Goal: Feedback & Contribution: Contribute content

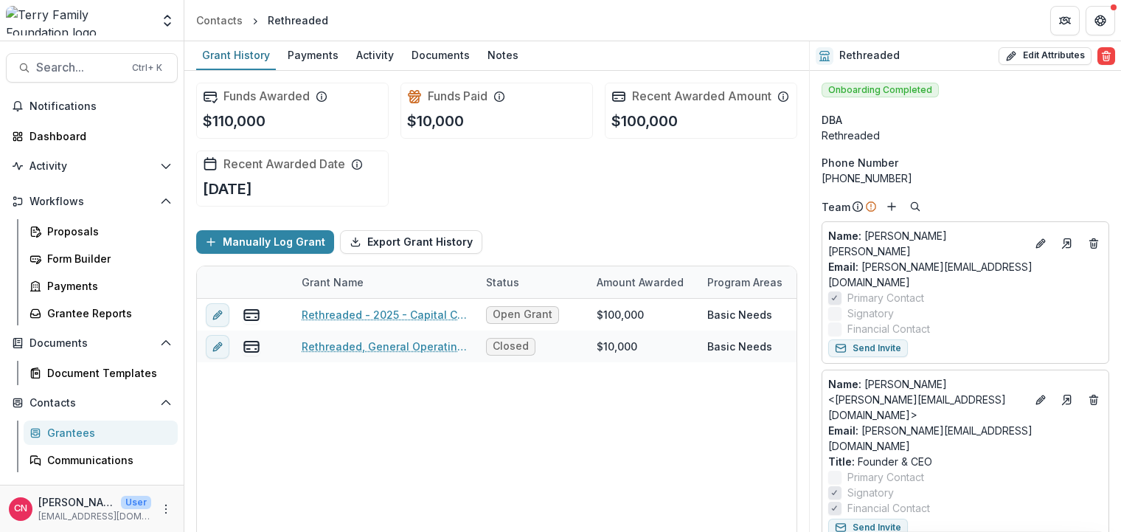
scroll to position [89, 0]
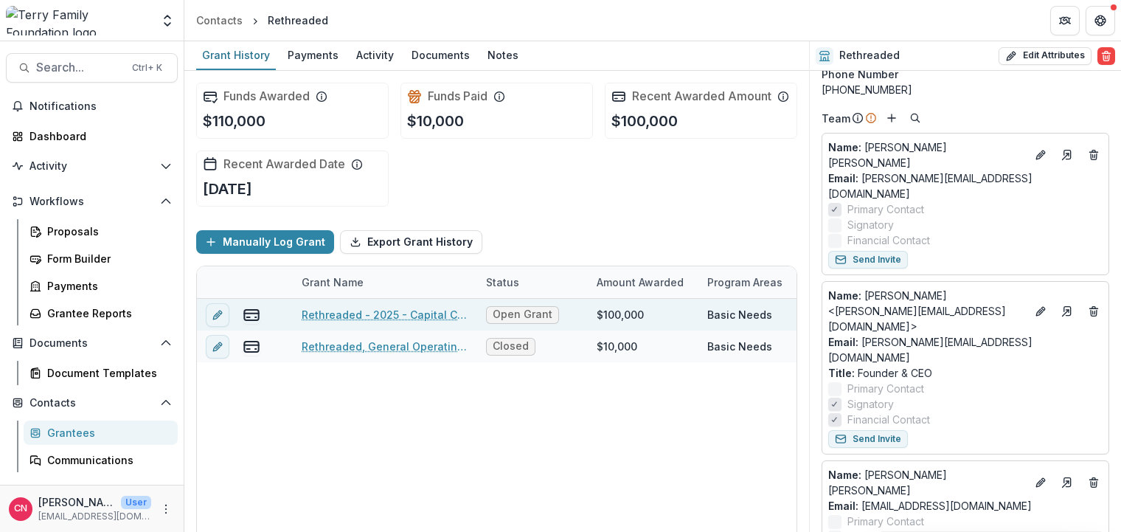
click at [410, 310] on link "Rethreaded - 2025 - Capital Campaign/Endowment Application" at bounding box center [385, 314] width 167 height 15
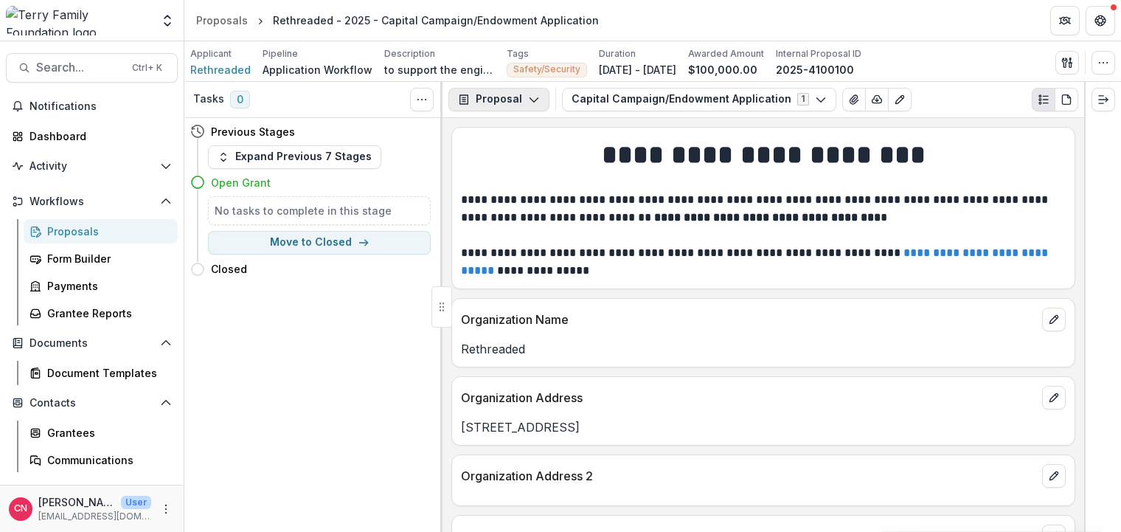
click at [531, 94] on icon "button" at bounding box center [534, 100] width 12 height 12
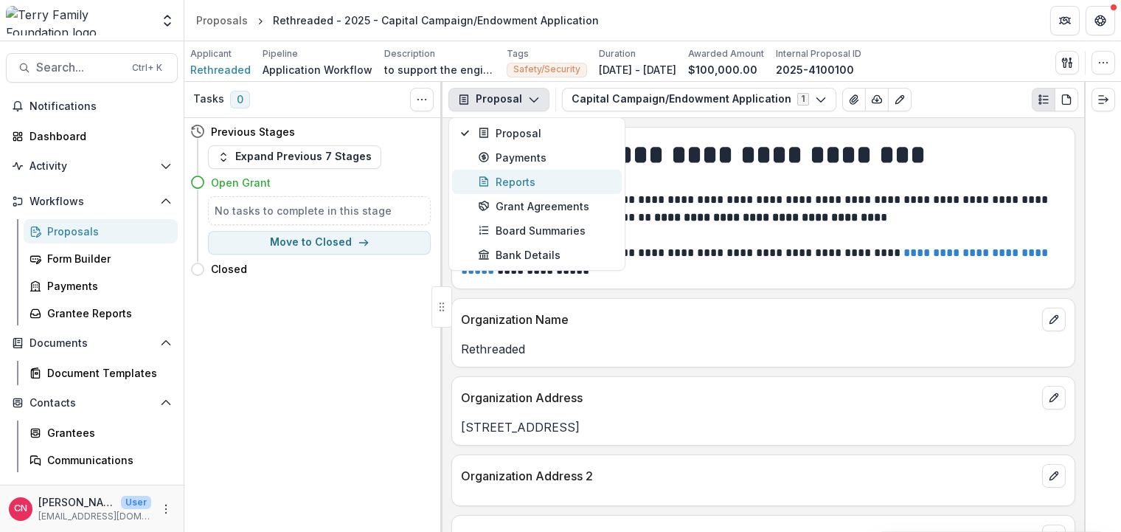
click at [532, 177] on div "Reports" at bounding box center [545, 181] width 135 height 15
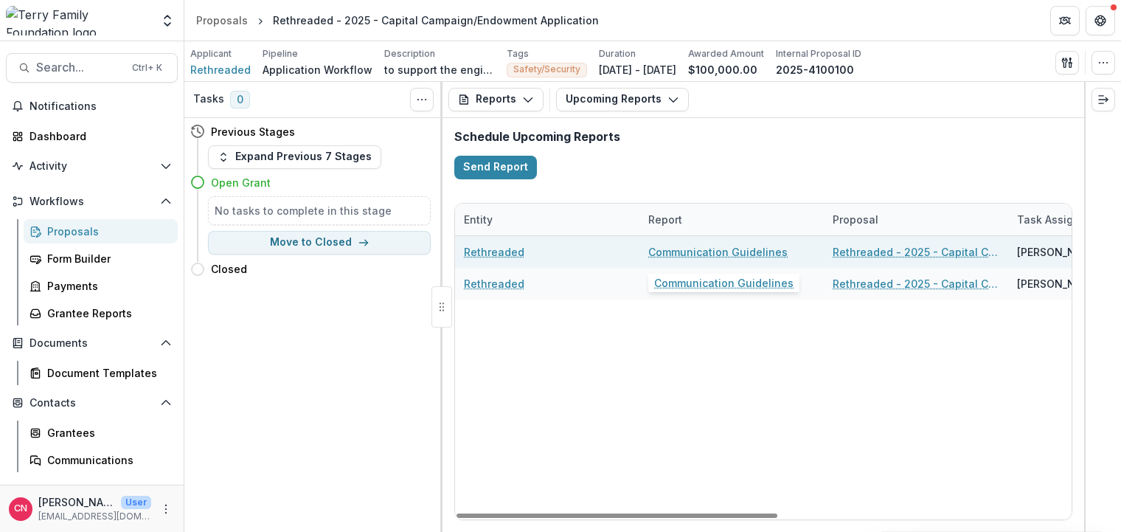
click at [682, 246] on link "Communication Guidelines" at bounding box center [717, 251] width 139 height 15
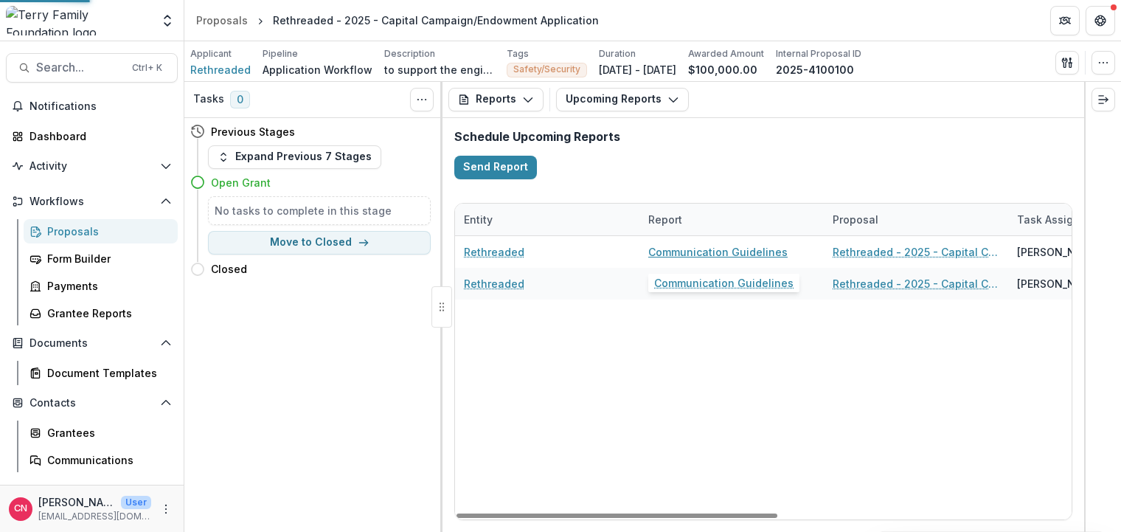
select select "********"
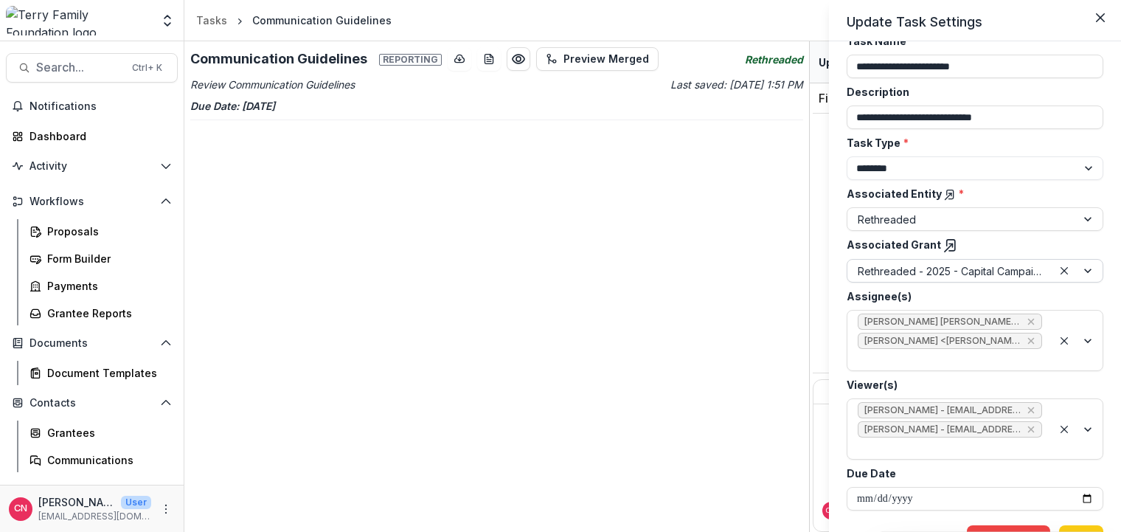
scroll to position [72, 0]
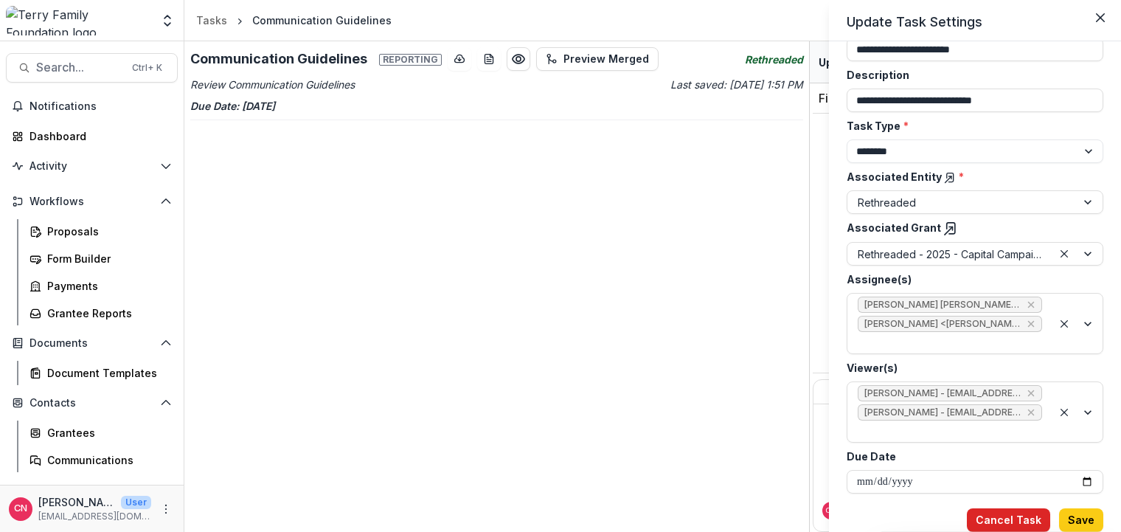
click at [1009, 519] on button "Cancel Task" at bounding box center [1008, 520] width 83 height 24
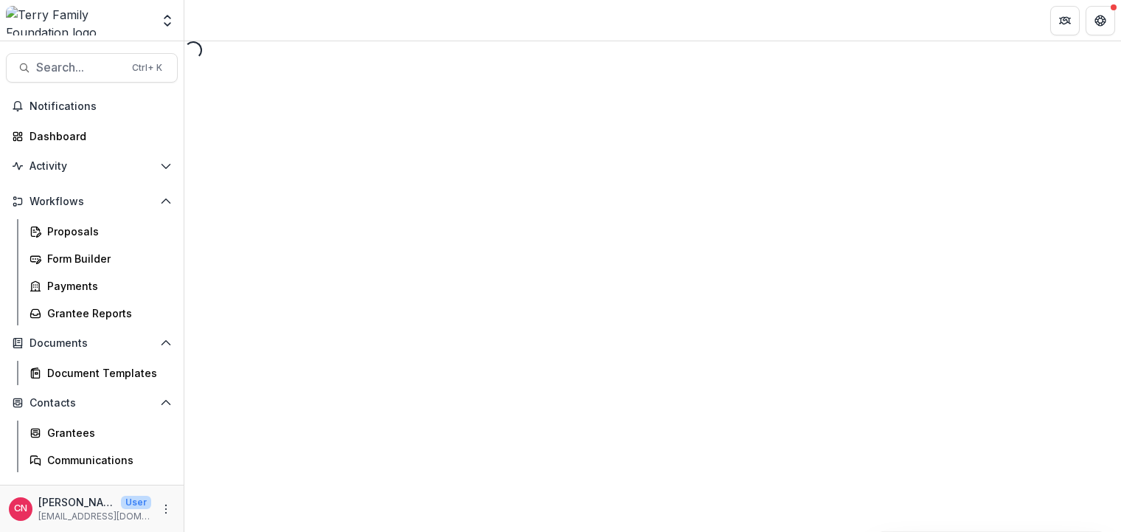
select select "********"
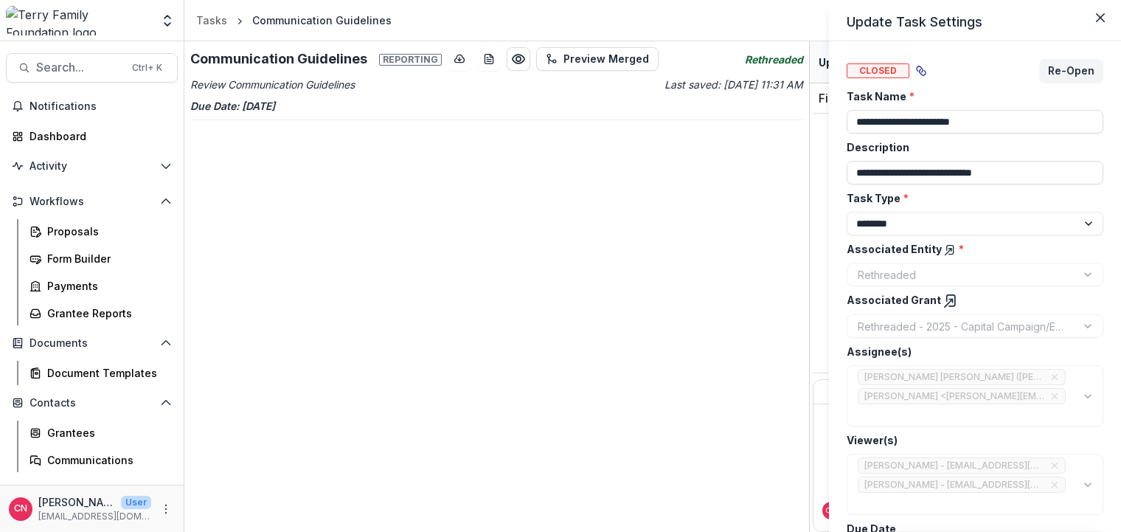
click at [64, 429] on div "**********" at bounding box center [560, 266] width 1121 height 532
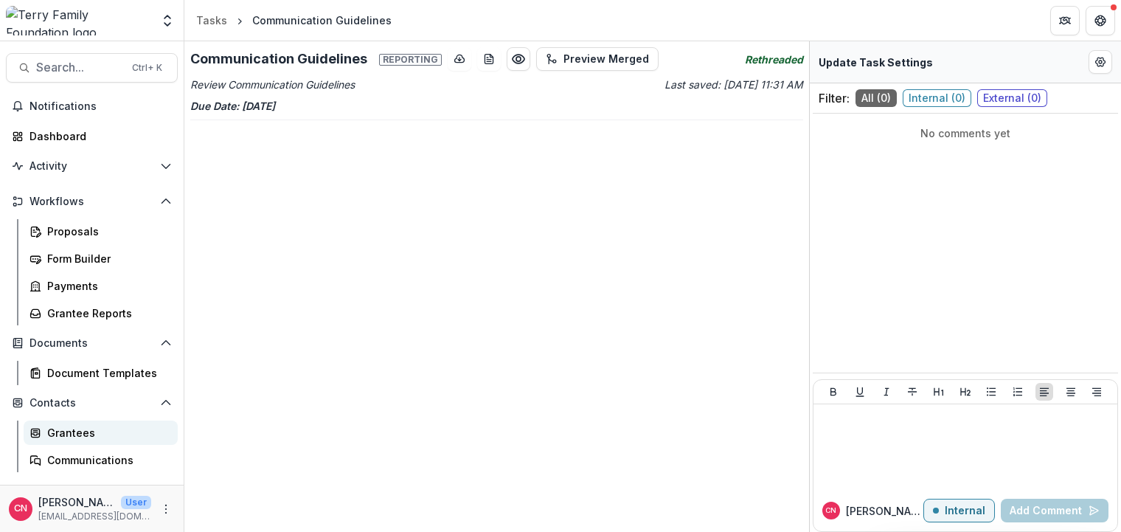
click at [68, 432] on div "Grantees" at bounding box center [106, 432] width 119 height 15
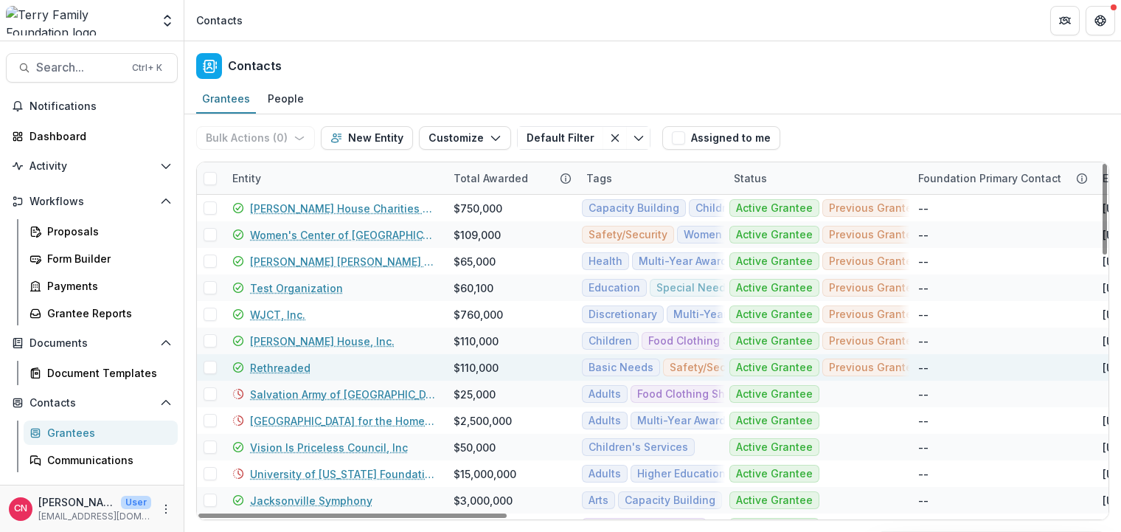
click at [280, 369] on link "Rethreaded" at bounding box center [280, 367] width 60 height 15
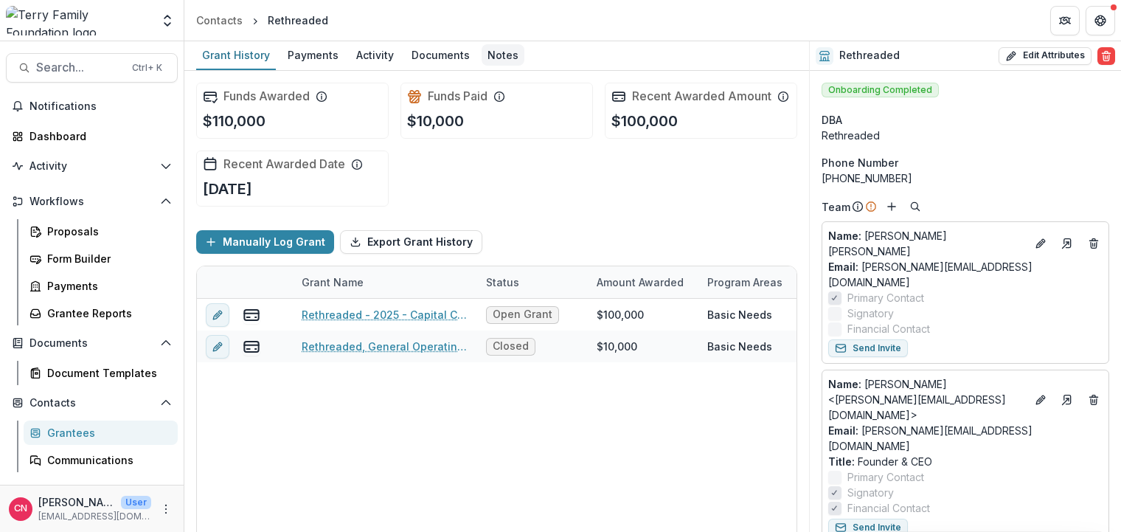
click at [499, 47] on div "Notes" at bounding box center [503, 54] width 43 height 21
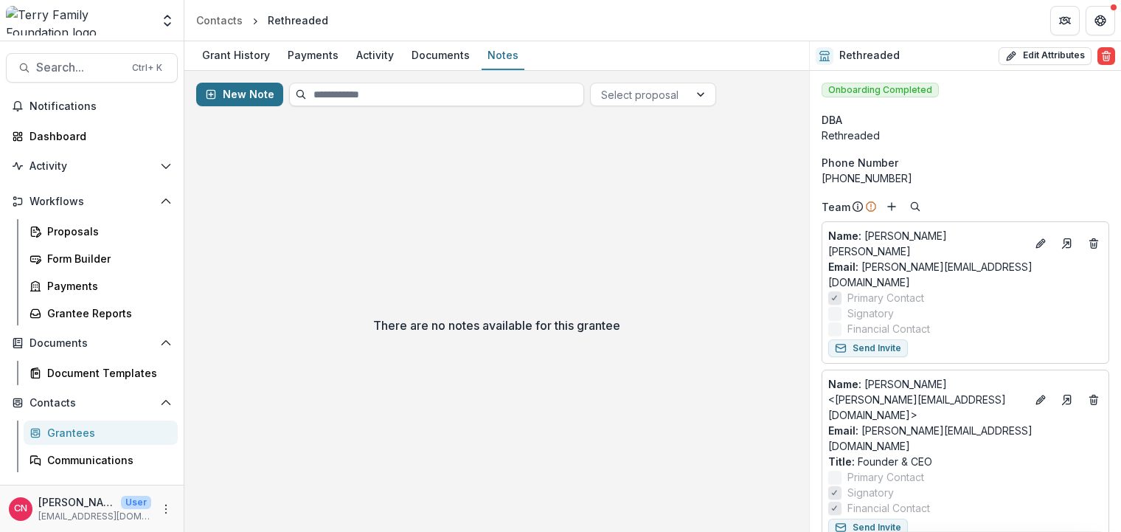
click at [256, 91] on button "New Note" at bounding box center [239, 95] width 87 height 24
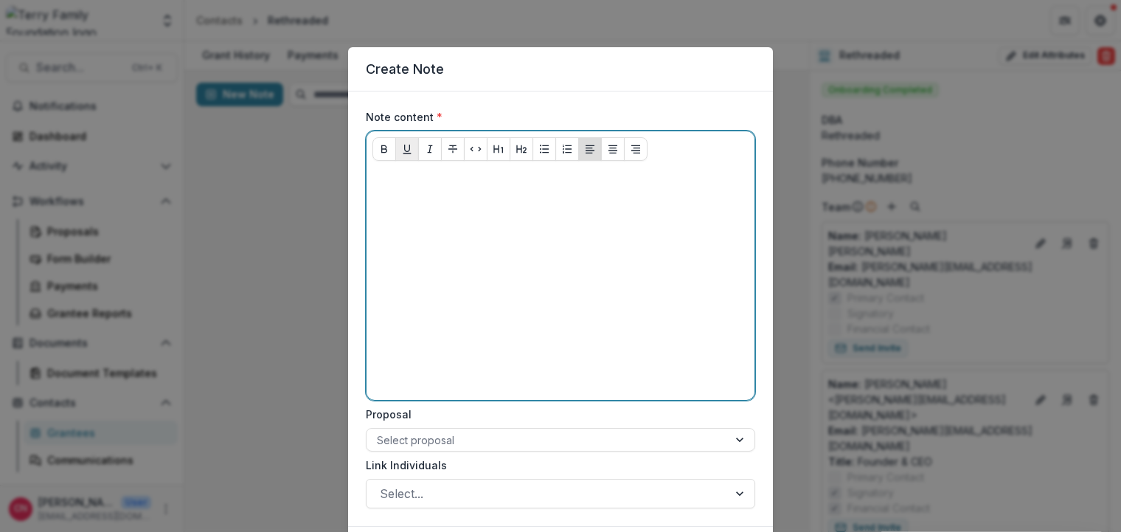
drag, startPoint x: 407, startPoint y: 180, endPoint x: 418, endPoint y: 150, distance: 32.0
click at [409, 180] on p at bounding box center [561, 181] width 376 height 16
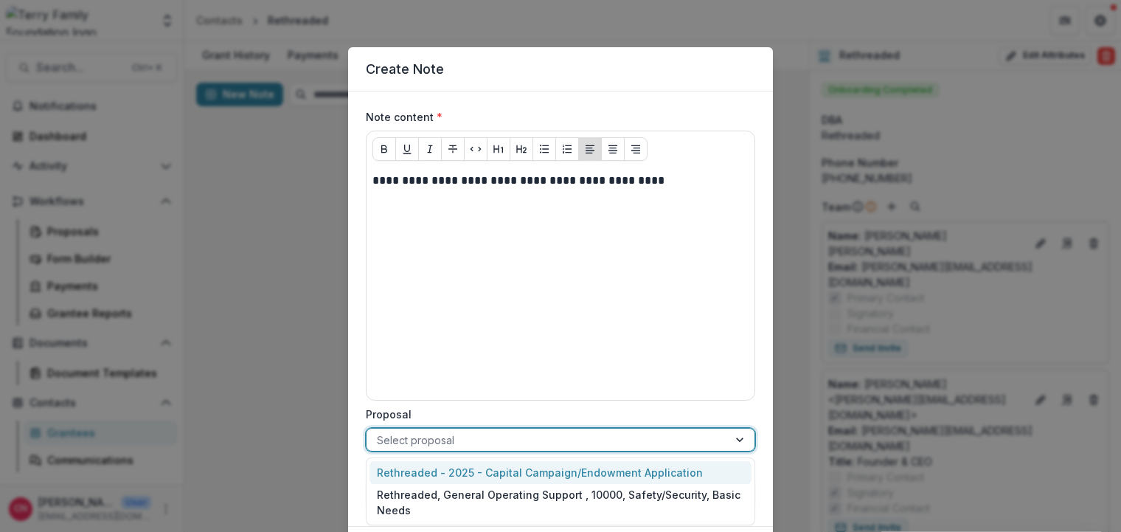
click at [741, 436] on div at bounding box center [741, 440] width 27 height 22
click at [509, 468] on div "Rethreaded - 2025 - Capital Campaign/Endowment Application" at bounding box center [561, 472] width 382 height 23
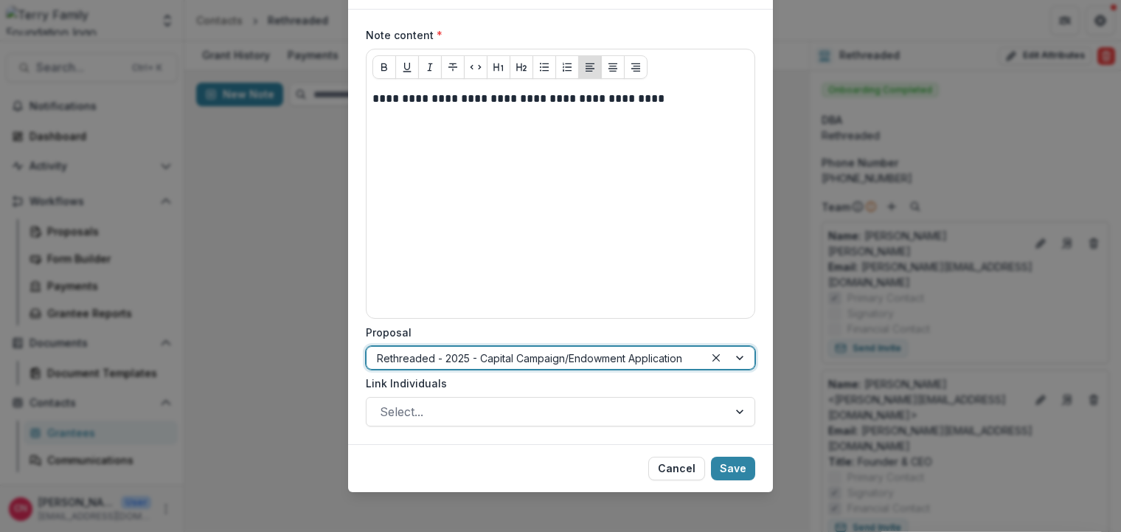
scroll to position [89, 0]
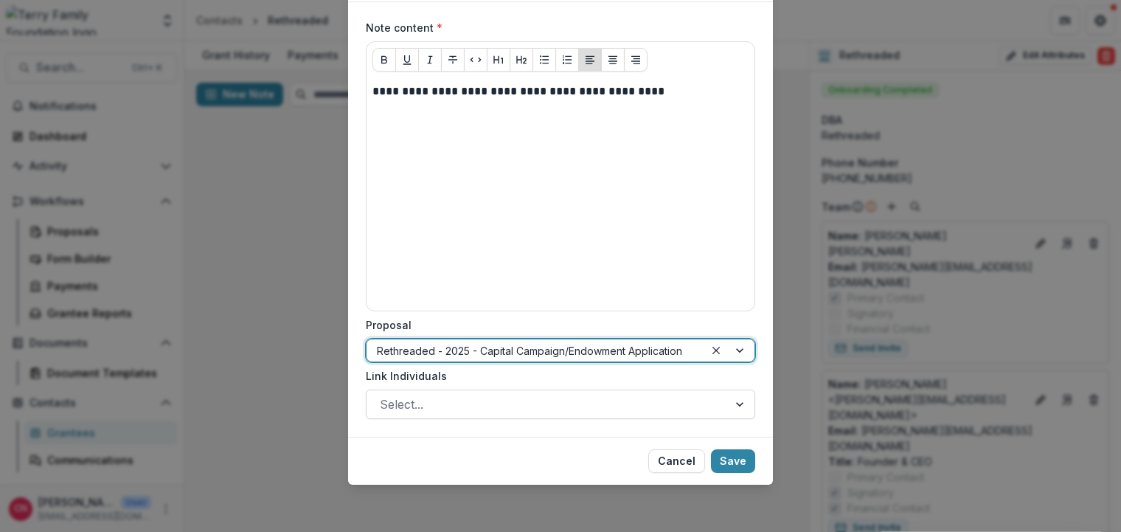
drag, startPoint x: 741, startPoint y: 406, endPoint x: 687, endPoint y: 407, distance: 54.6
click at [742, 406] on div at bounding box center [741, 404] width 27 height 28
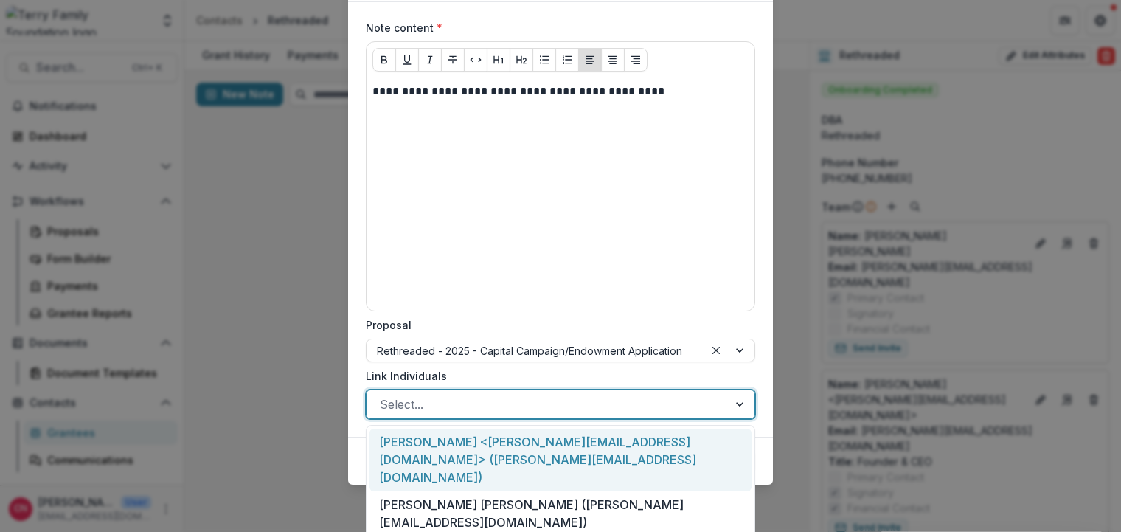
click at [429, 445] on div "[PERSON_NAME] <[PERSON_NAME][EMAIL_ADDRESS][DOMAIN_NAME]> ([PERSON_NAME][EMAIL_…" at bounding box center [561, 460] width 382 height 63
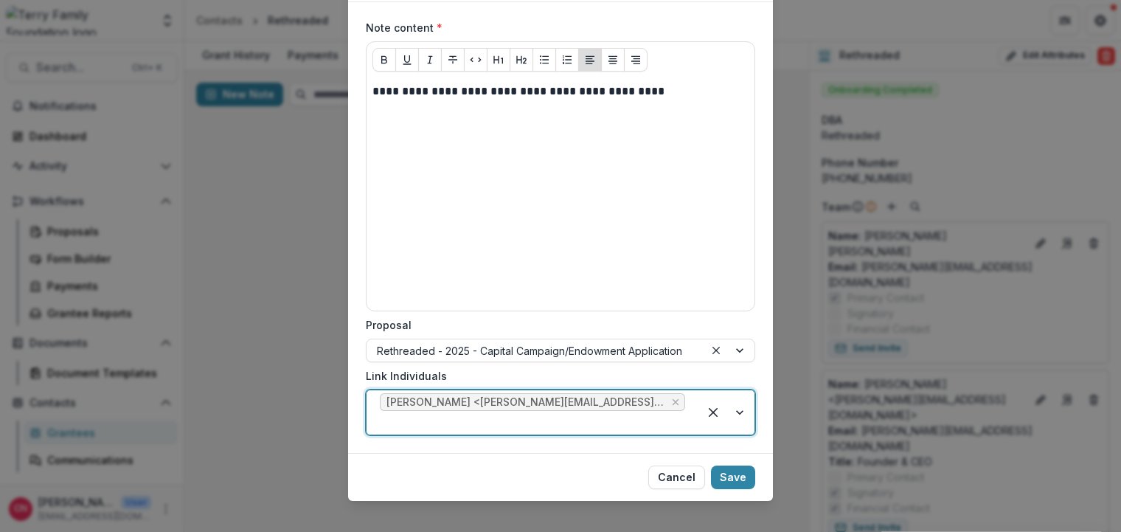
click at [740, 414] on div at bounding box center [727, 412] width 56 height 44
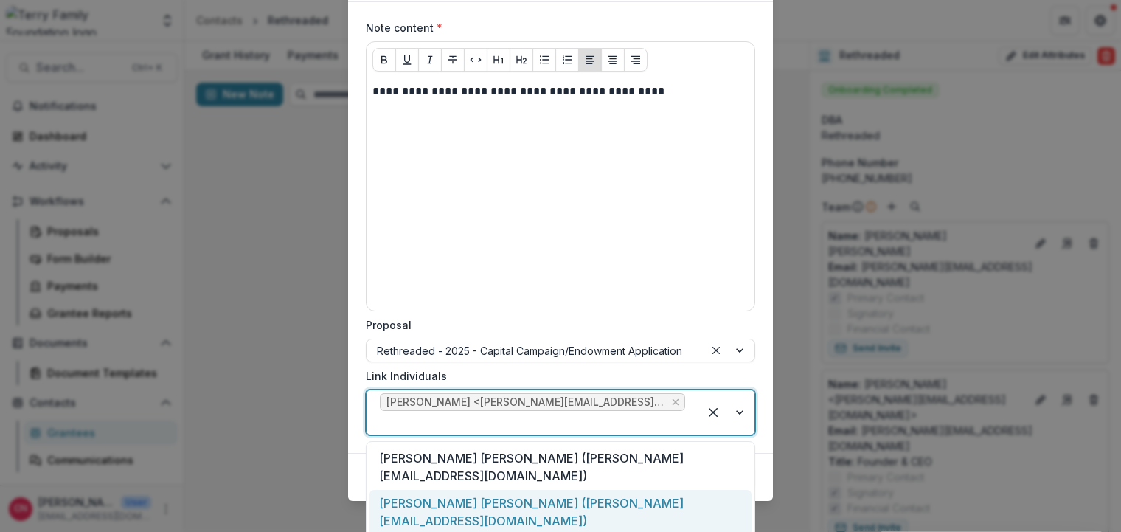
click at [426, 490] on div "[PERSON_NAME] [PERSON_NAME] ([PERSON_NAME][EMAIL_ADDRESS][DOMAIN_NAME])" at bounding box center [561, 512] width 382 height 45
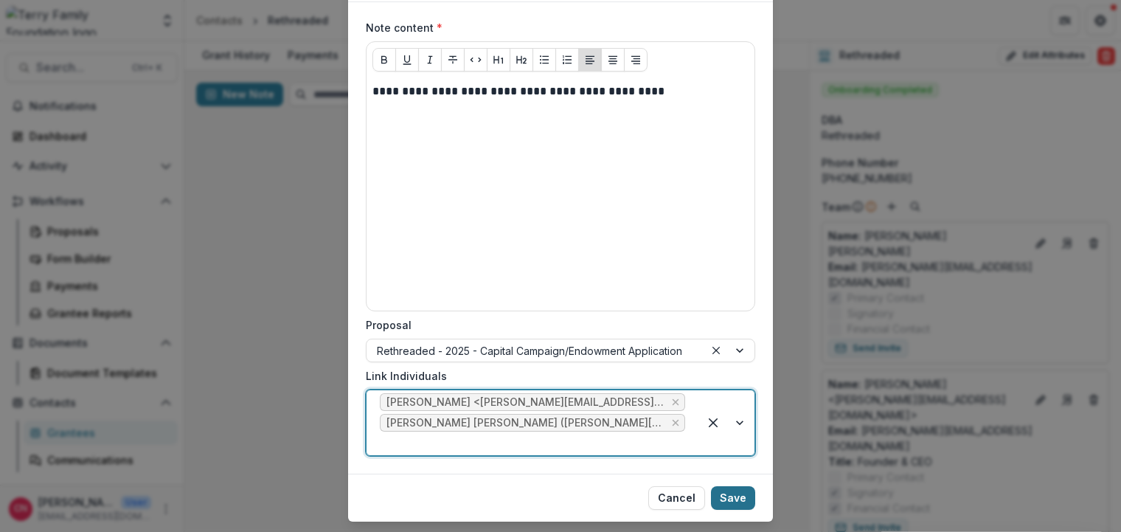
click at [735, 486] on button "Save" at bounding box center [733, 498] width 44 height 24
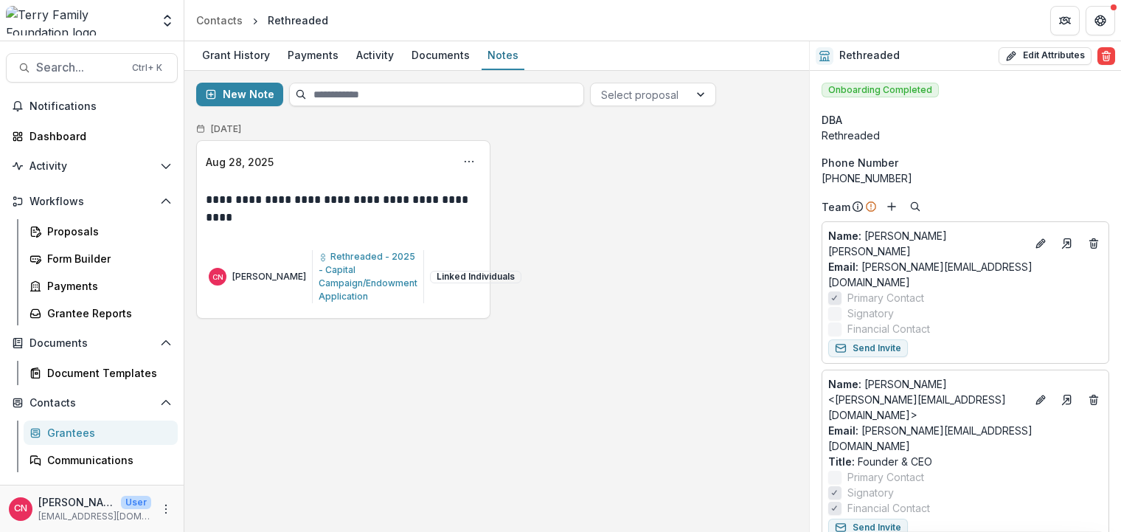
click at [56, 432] on div "Grantees" at bounding box center [106, 432] width 119 height 15
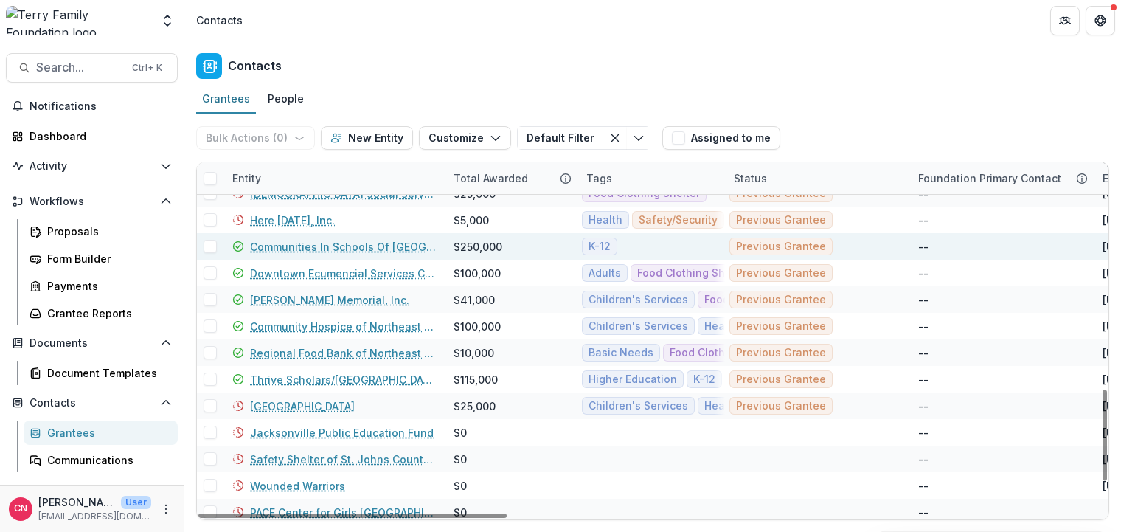
scroll to position [915, 0]
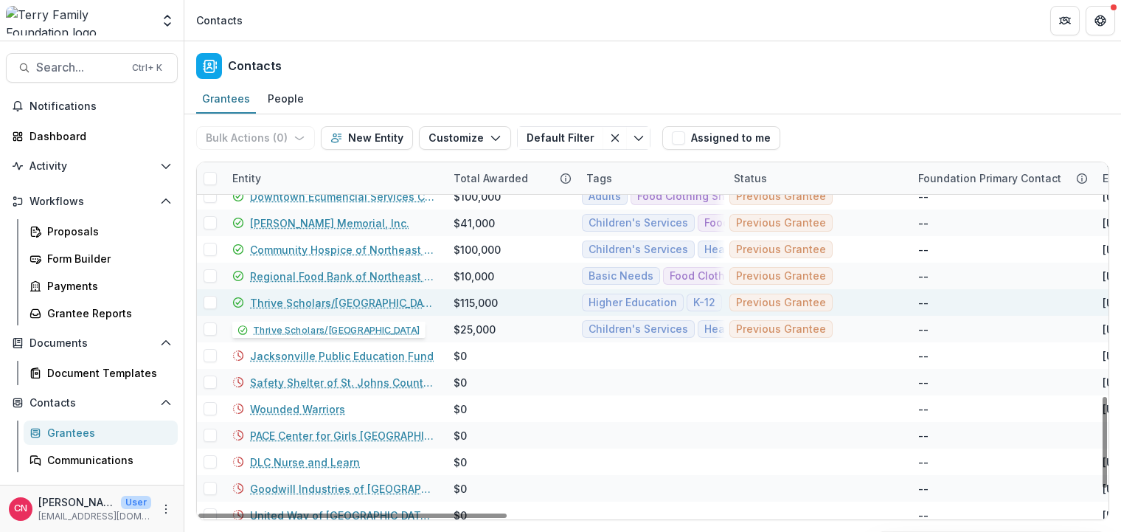
click at [296, 303] on link "Thrive Scholars/[GEOGRAPHIC_DATA]" at bounding box center [343, 302] width 186 height 15
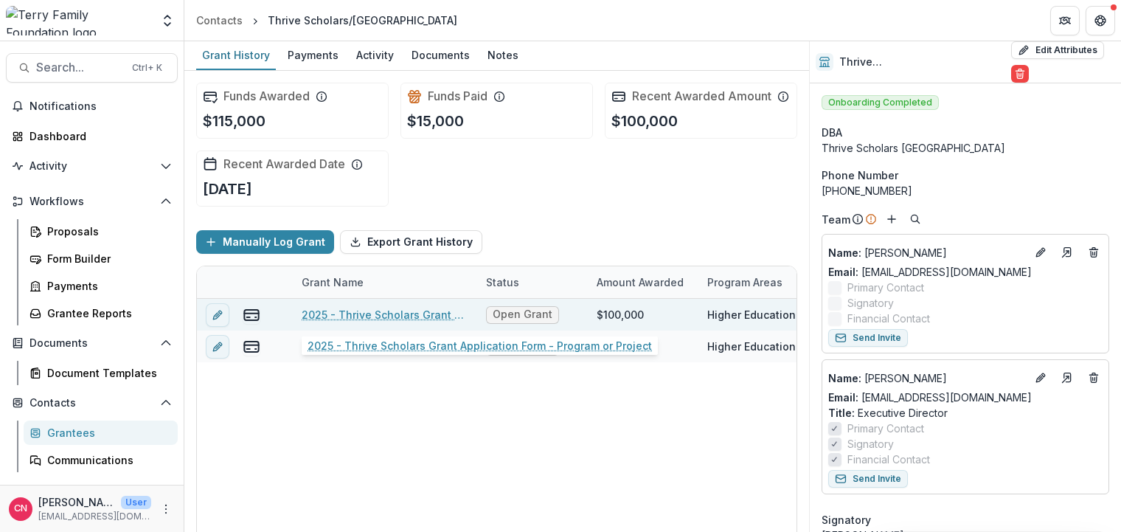
click at [370, 317] on link "2025 - Thrive Scholars Grant Application Form - Program or Project" at bounding box center [385, 314] width 167 height 15
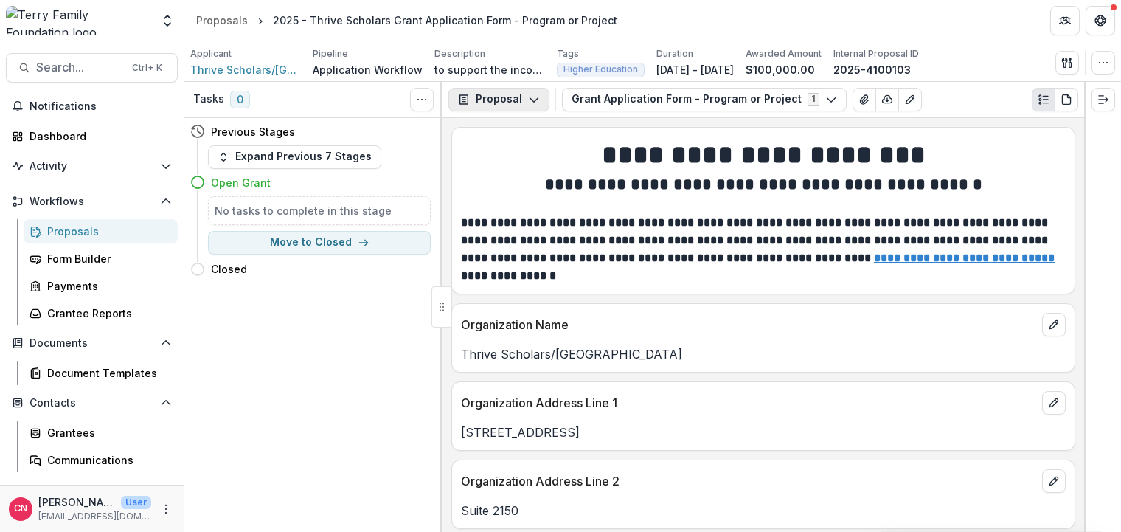
click at [532, 94] on icon "button" at bounding box center [534, 100] width 12 height 12
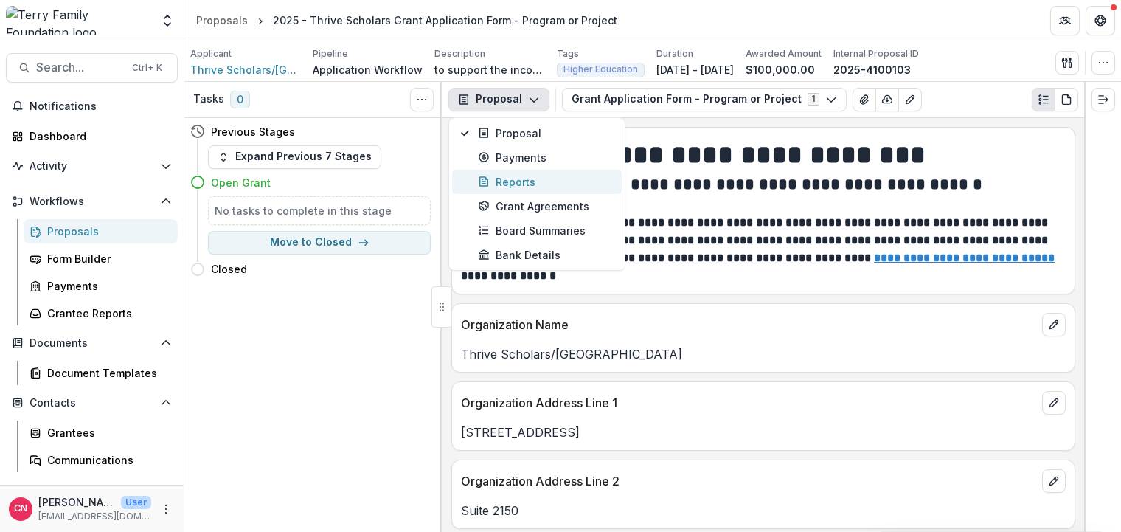
click at [522, 177] on div "Reports" at bounding box center [545, 181] width 135 height 15
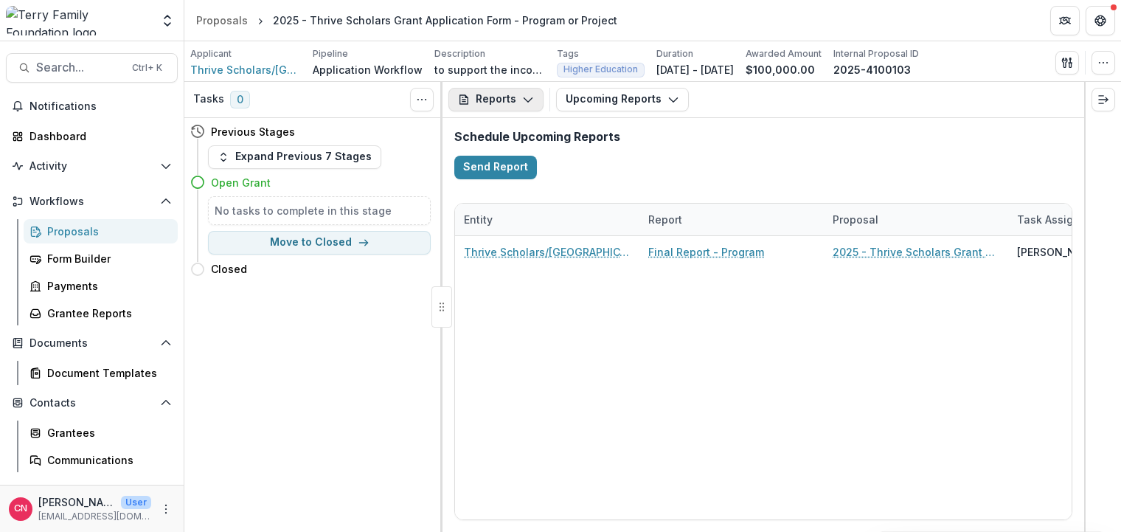
click at [524, 98] on icon "button" at bounding box center [528, 100] width 12 height 12
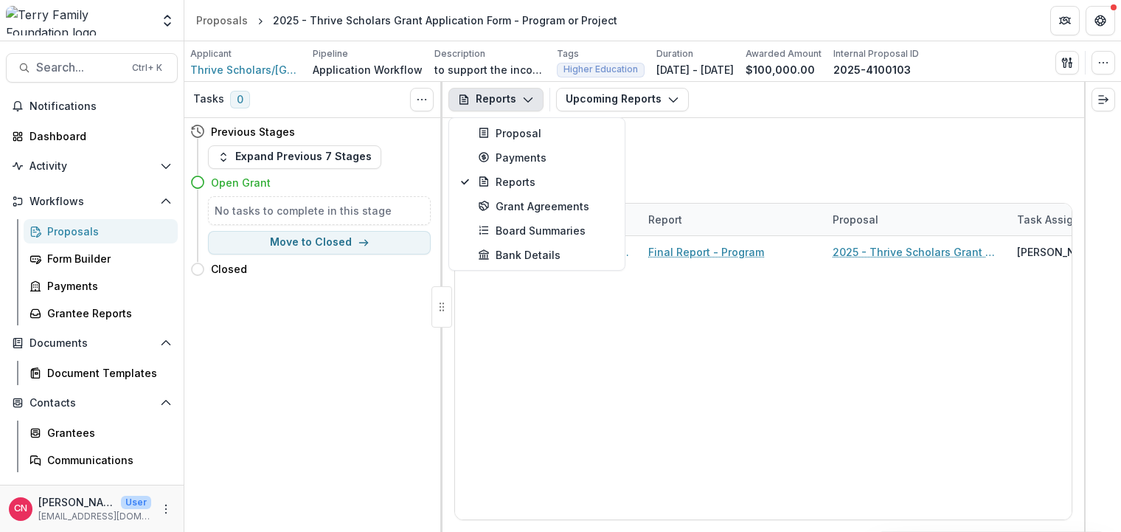
click at [524, 98] on icon "button" at bounding box center [528, 100] width 12 height 12
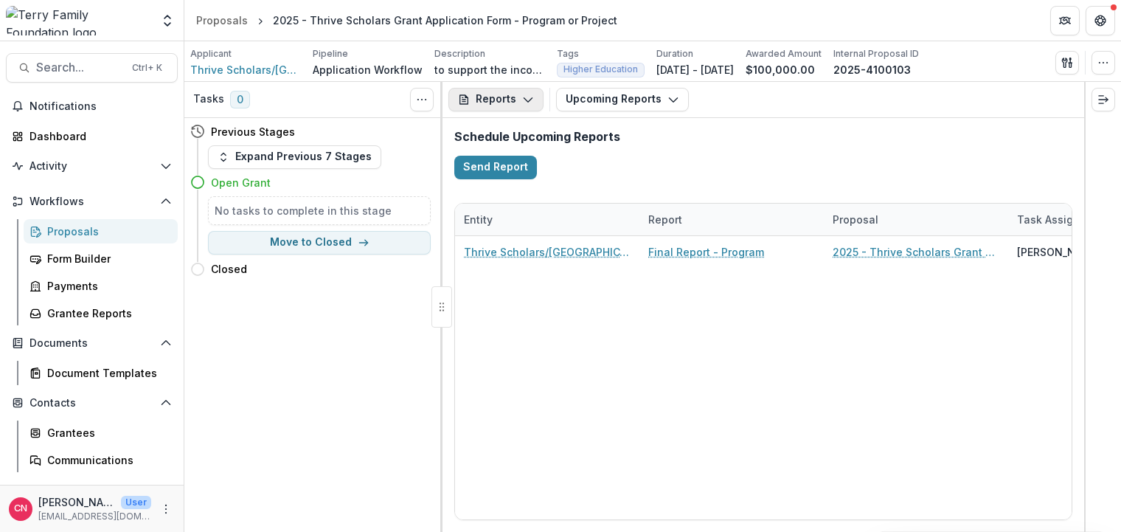
click at [524, 98] on icon "button" at bounding box center [528, 100] width 12 height 12
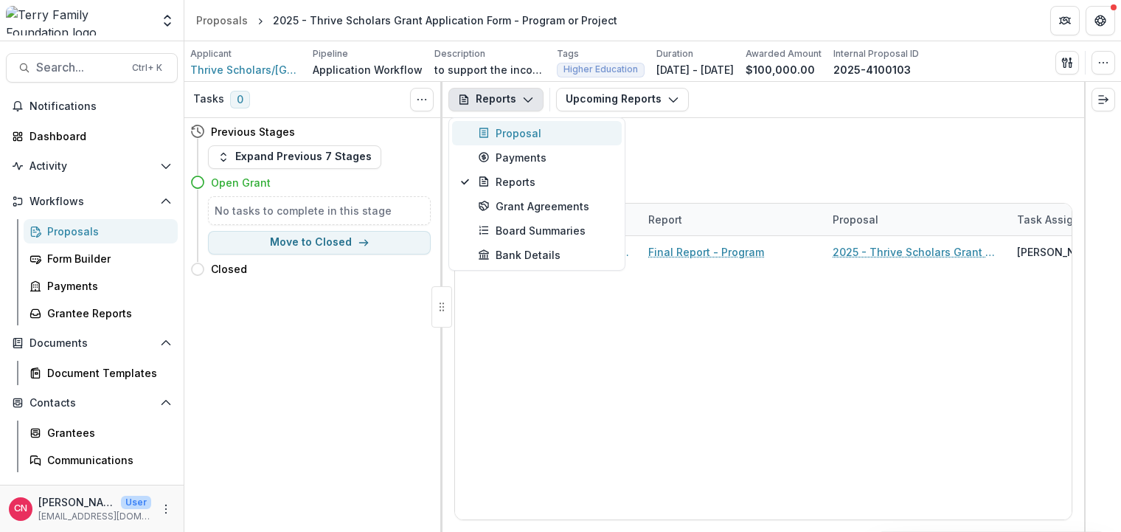
click at [522, 128] on div "Proposal" at bounding box center [545, 132] width 135 height 15
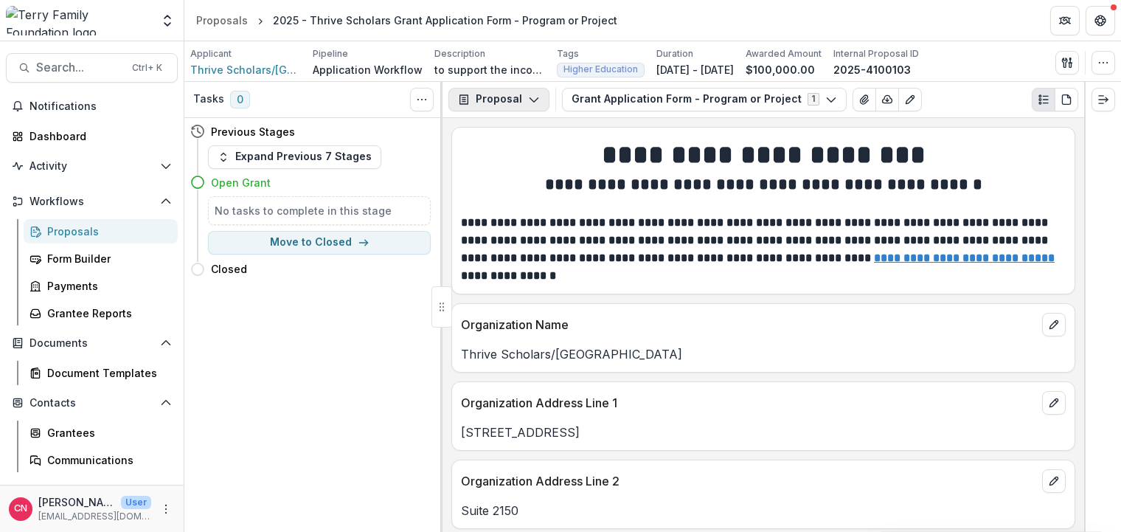
click at [528, 94] on icon "button" at bounding box center [534, 100] width 12 height 12
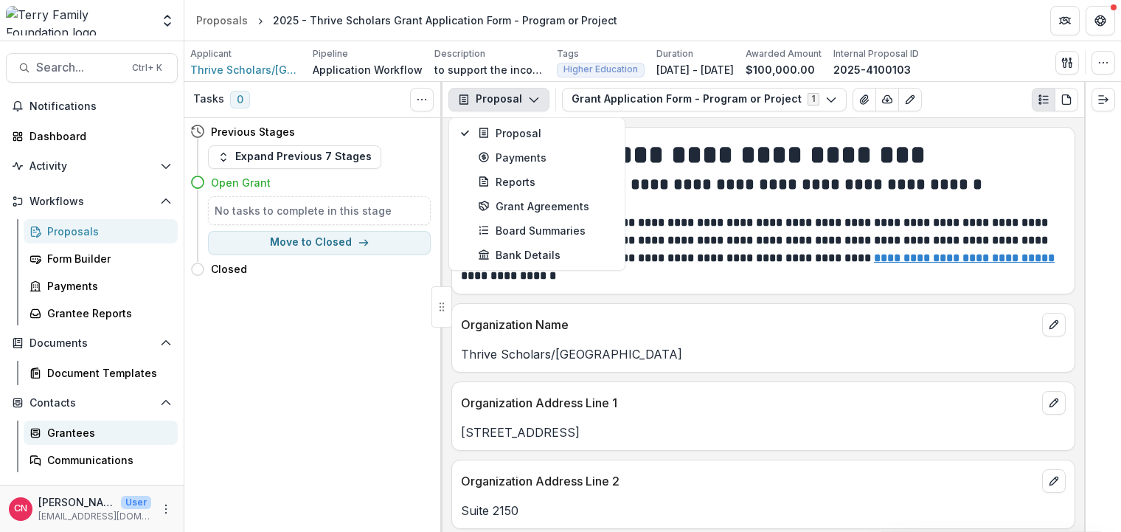
click at [77, 432] on div "Grantees" at bounding box center [106, 432] width 119 height 15
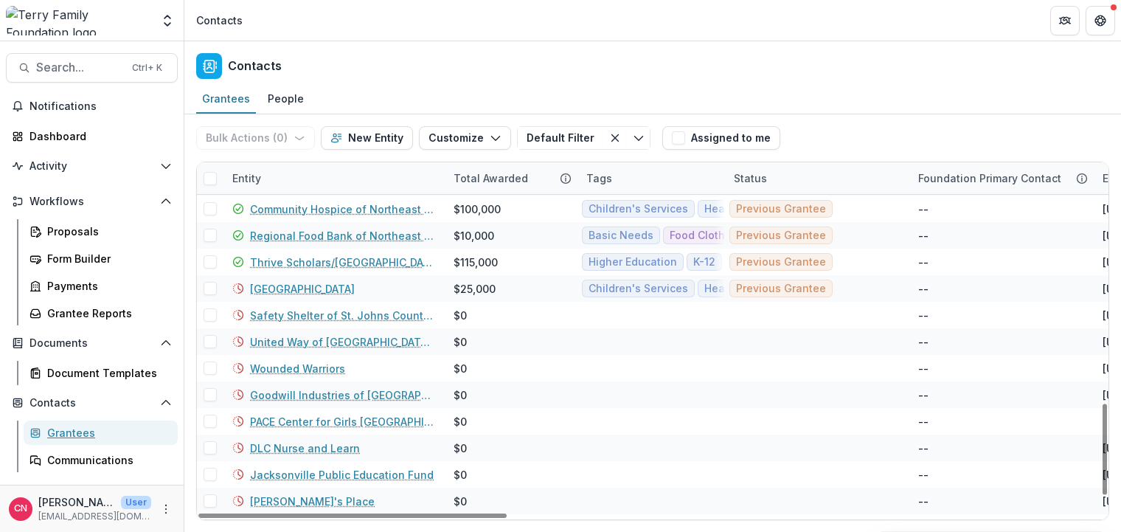
scroll to position [974, 0]
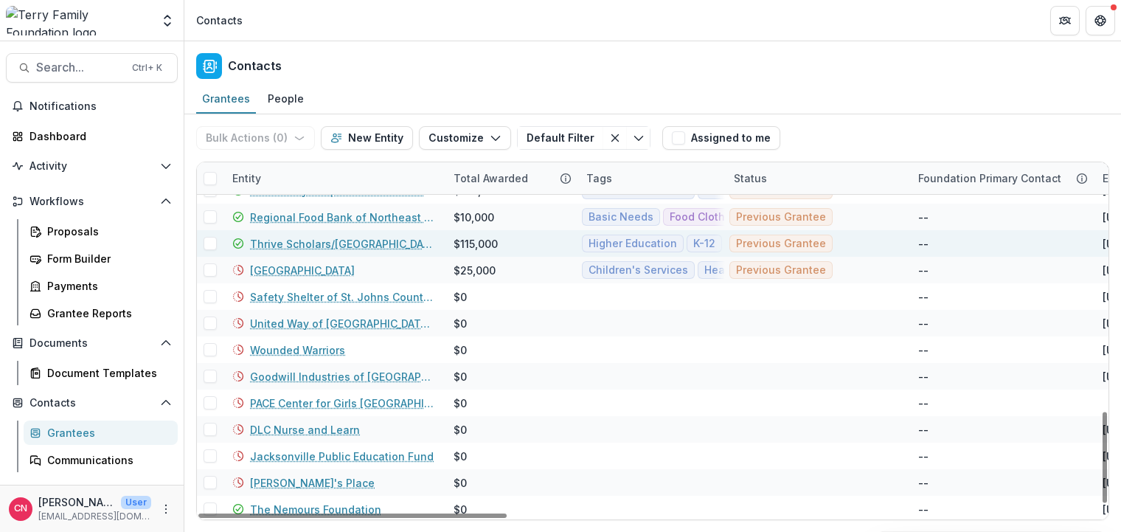
click at [315, 245] on link "Thrive Scholars/[GEOGRAPHIC_DATA]" at bounding box center [343, 243] width 186 height 15
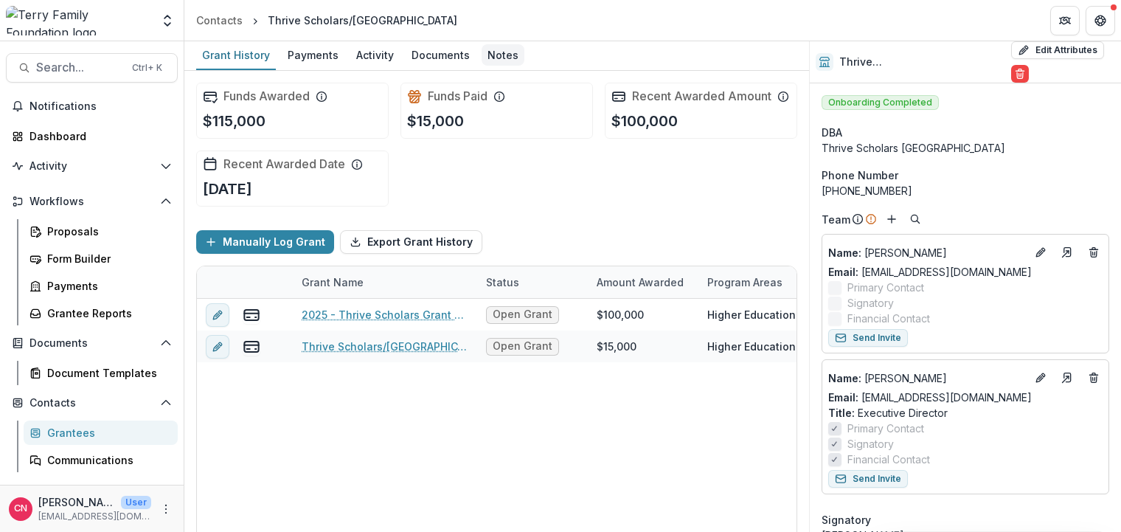
click at [490, 53] on div "Notes" at bounding box center [503, 54] width 43 height 21
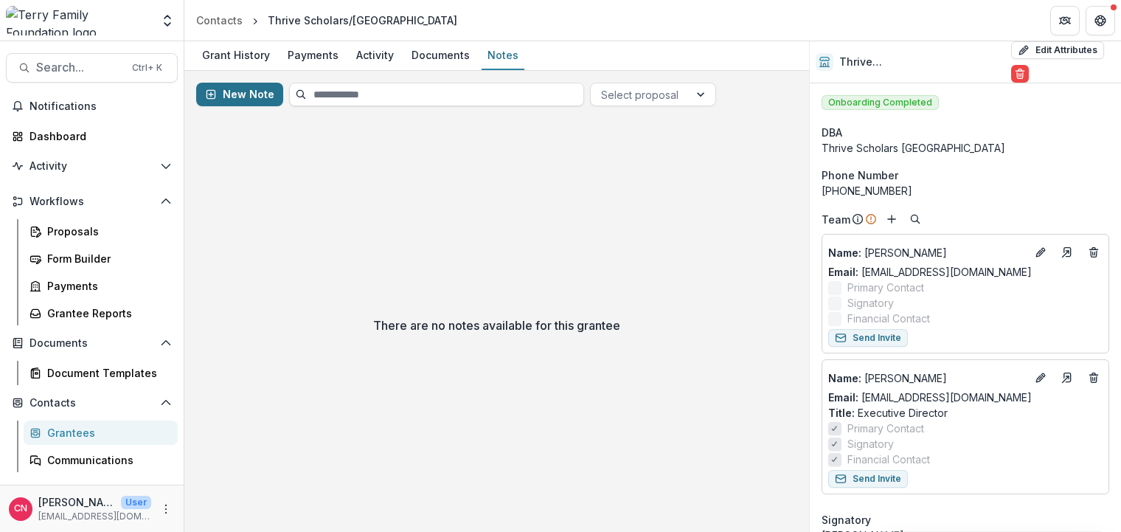
click at [222, 95] on button "New Note" at bounding box center [239, 95] width 87 height 24
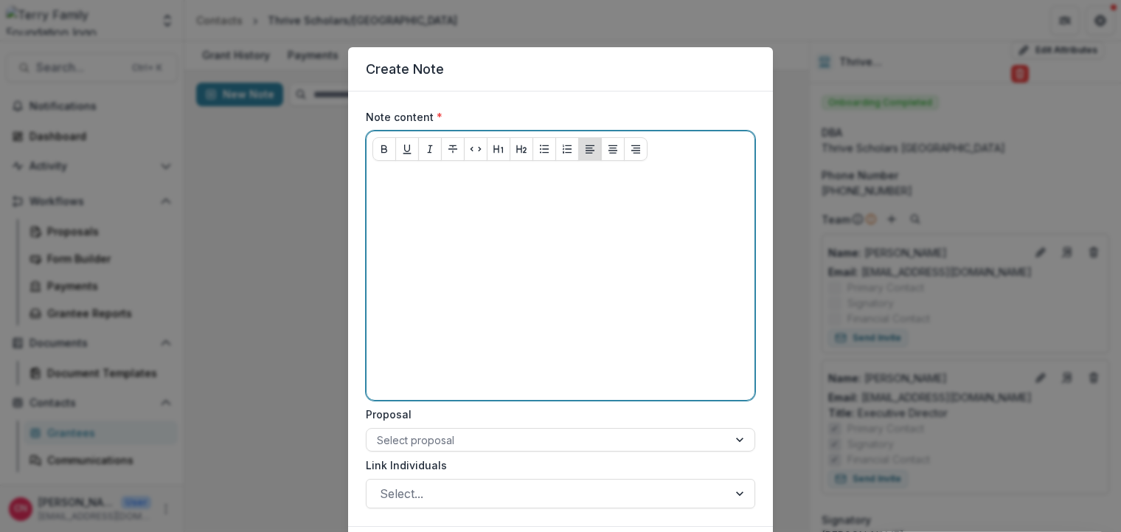
click at [398, 176] on p at bounding box center [561, 181] width 376 height 16
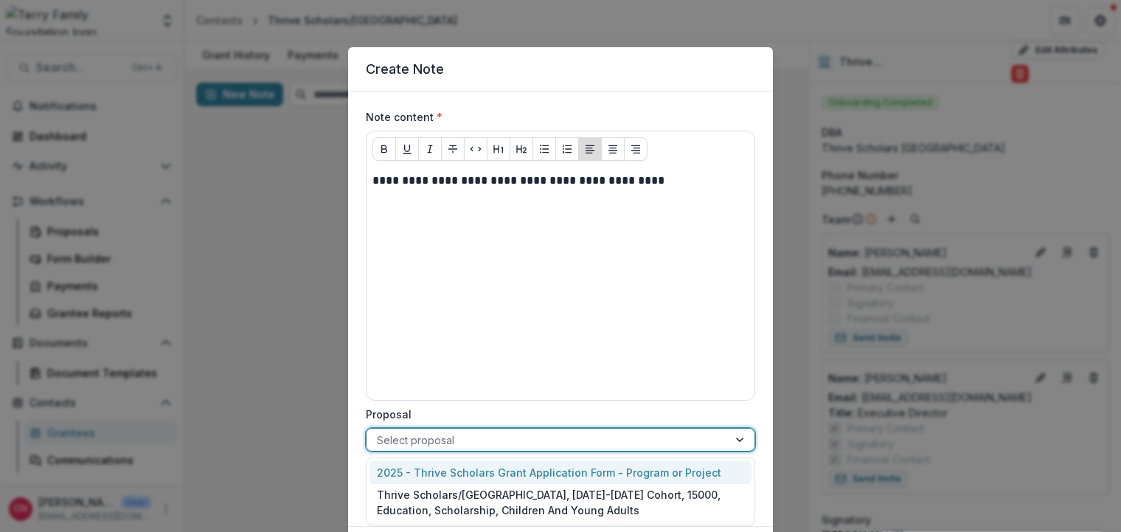
click at [743, 438] on div at bounding box center [741, 440] width 27 height 22
click at [581, 465] on div "2025 - Thrive Scholars Grant Application Form - Program or Project" at bounding box center [561, 472] width 382 height 23
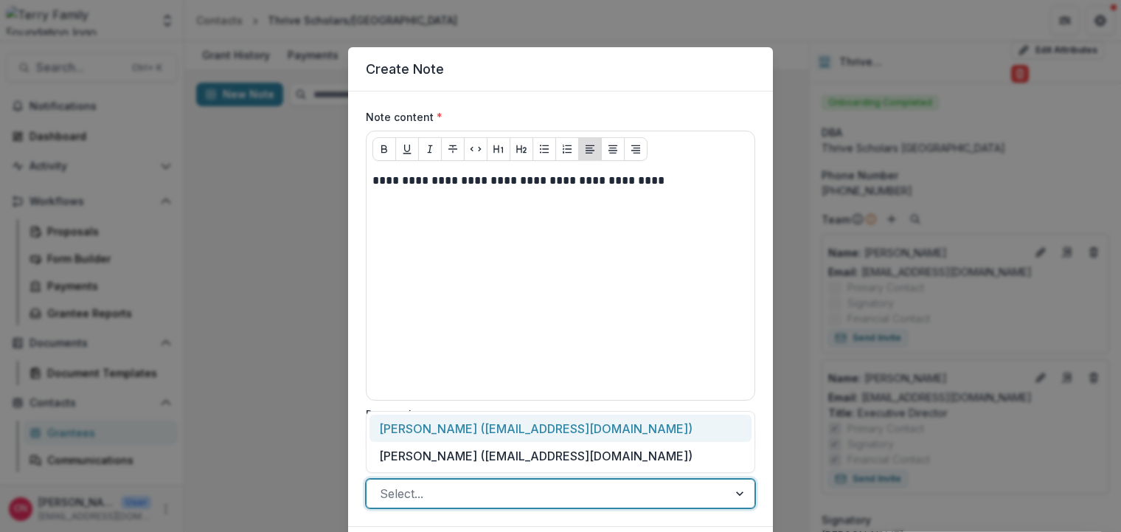
click at [738, 488] on div at bounding box center [741, 493] width 27 height 28
click at [507, 423] on div "[PERSON_NAME] ([EMAIL_ADDRESS][DOMAIN_NAME])" at bounding box center [561, 428] width 382 height 27
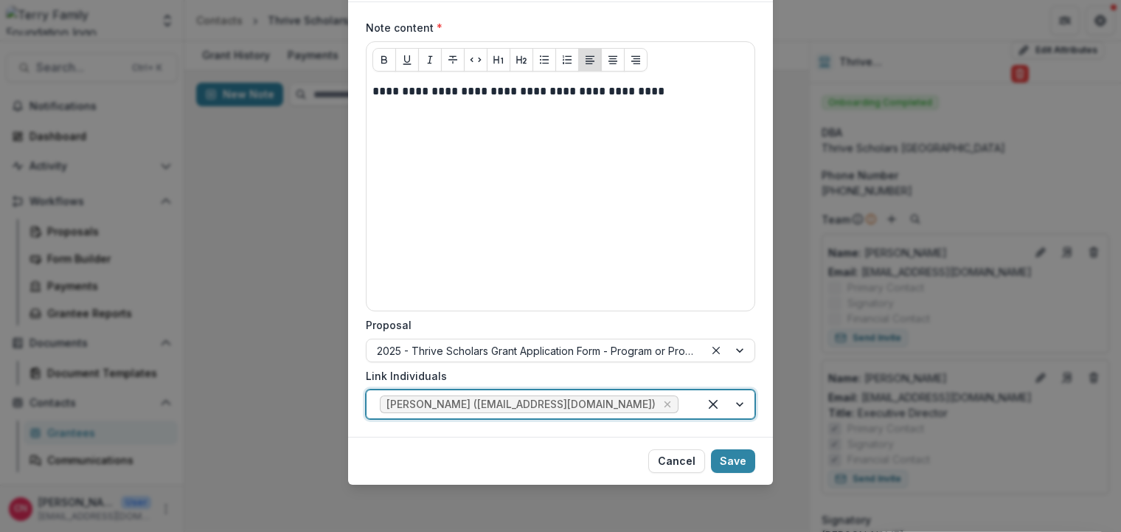
scroll to position [105, 0]
click at [737, 455] on button "Save" at bounding box center [733, 461] width 44 height 24
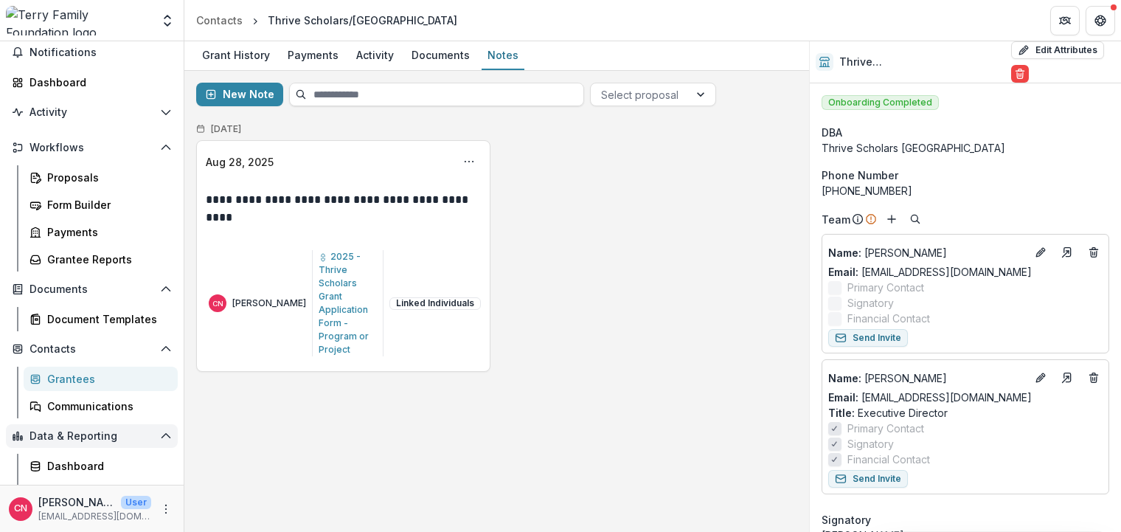
scroll to position [75, 0]
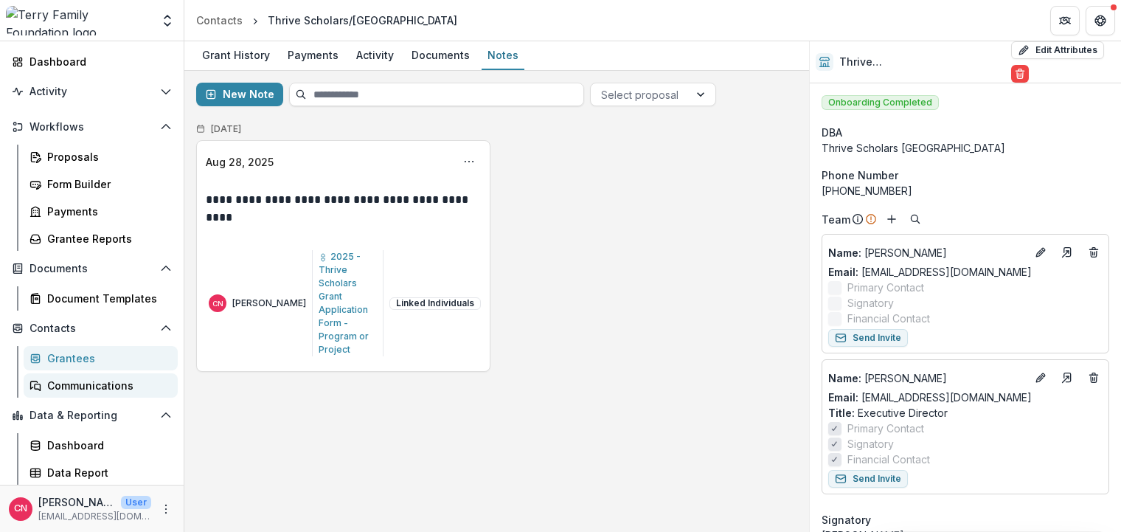
click at [73, 385] on div "Communications" at bounding box center [106, 385] width 119 height 15
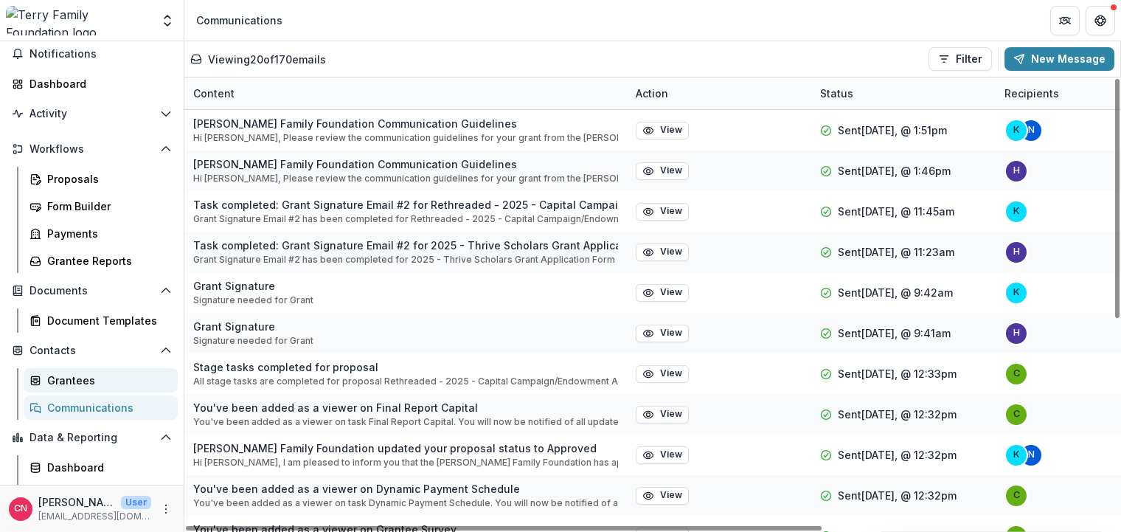
scroll to position [75, 0]
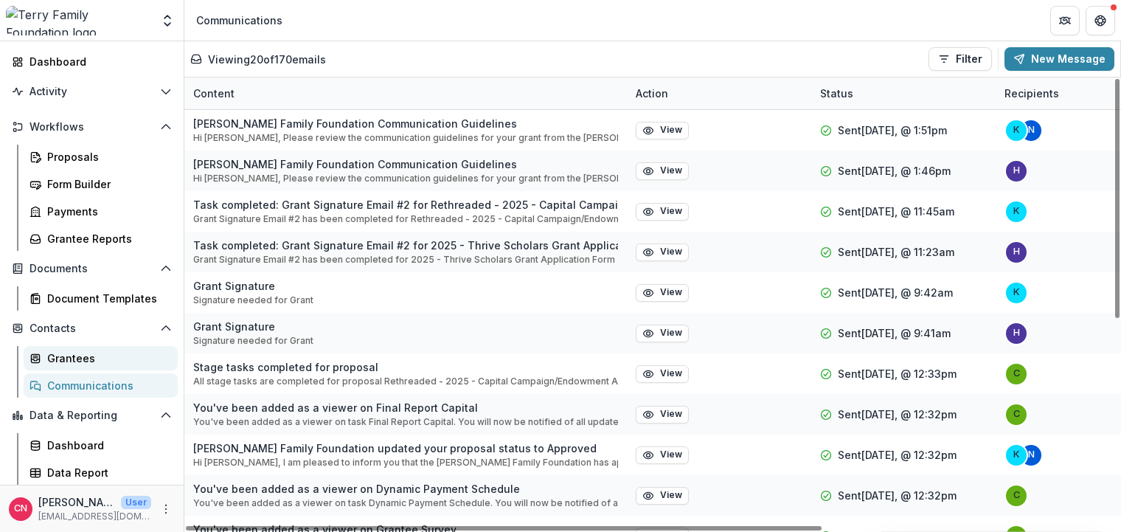
click at [66, 357] on div "Grantees" at bounding box center [106, 357] width 119 height 15
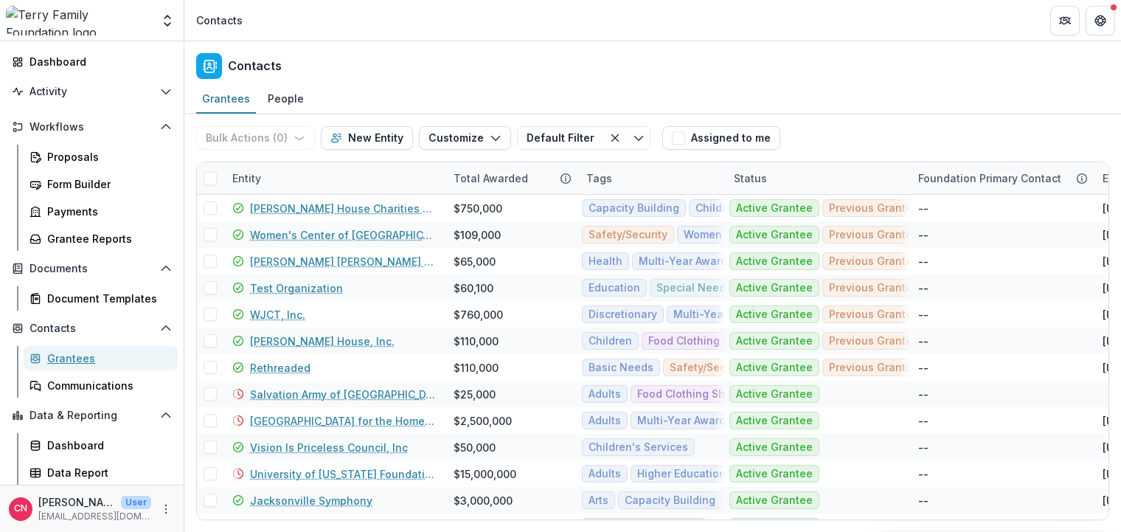
click at [24, 346] on link "Grantees" at bounding box center [101, 358] width 154 height 24
